Goal: Check status

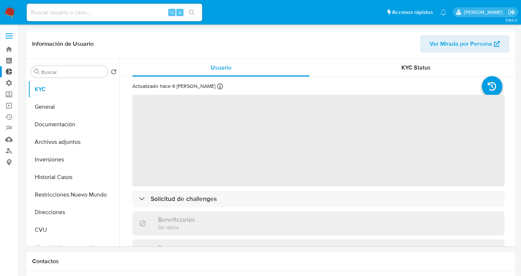
select select "10"
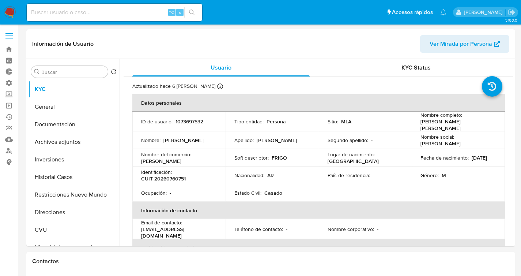
click at [12, 9] on img at bounding box center [10, 12] width 12 height 12
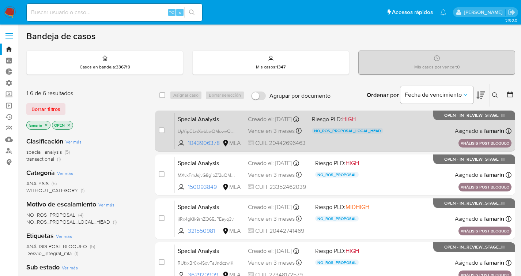
scroll to position [139, 0]
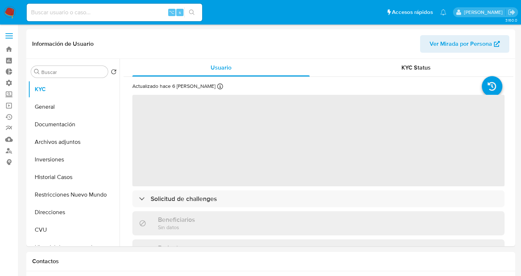
select select "10"
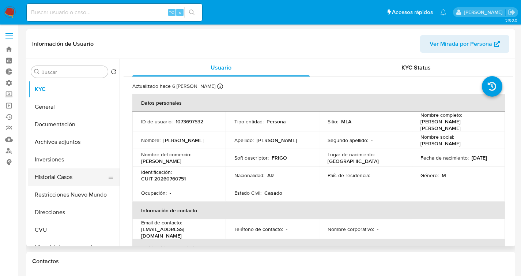
click at [54, 175] on button "Historial Casos" at bounding box center [71, 177] width 86 height 18
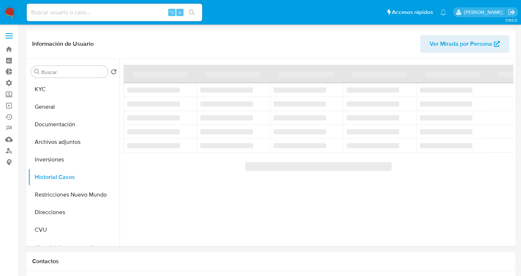
click at [74, 13] on input at bounding box center [114, 13] width 175 height 10
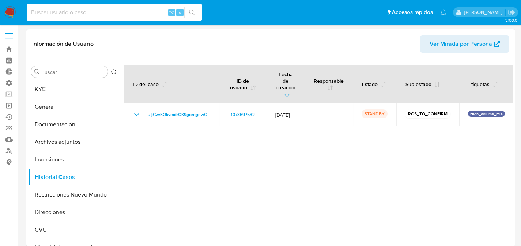
click at [154, 158] on div at bounding box center [317, 152] width 394 height 187
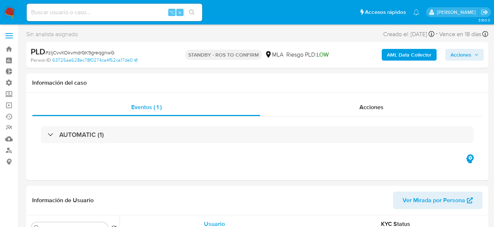
select select "10"
